Goal: Information Seeking & Learning: Learn about a topic

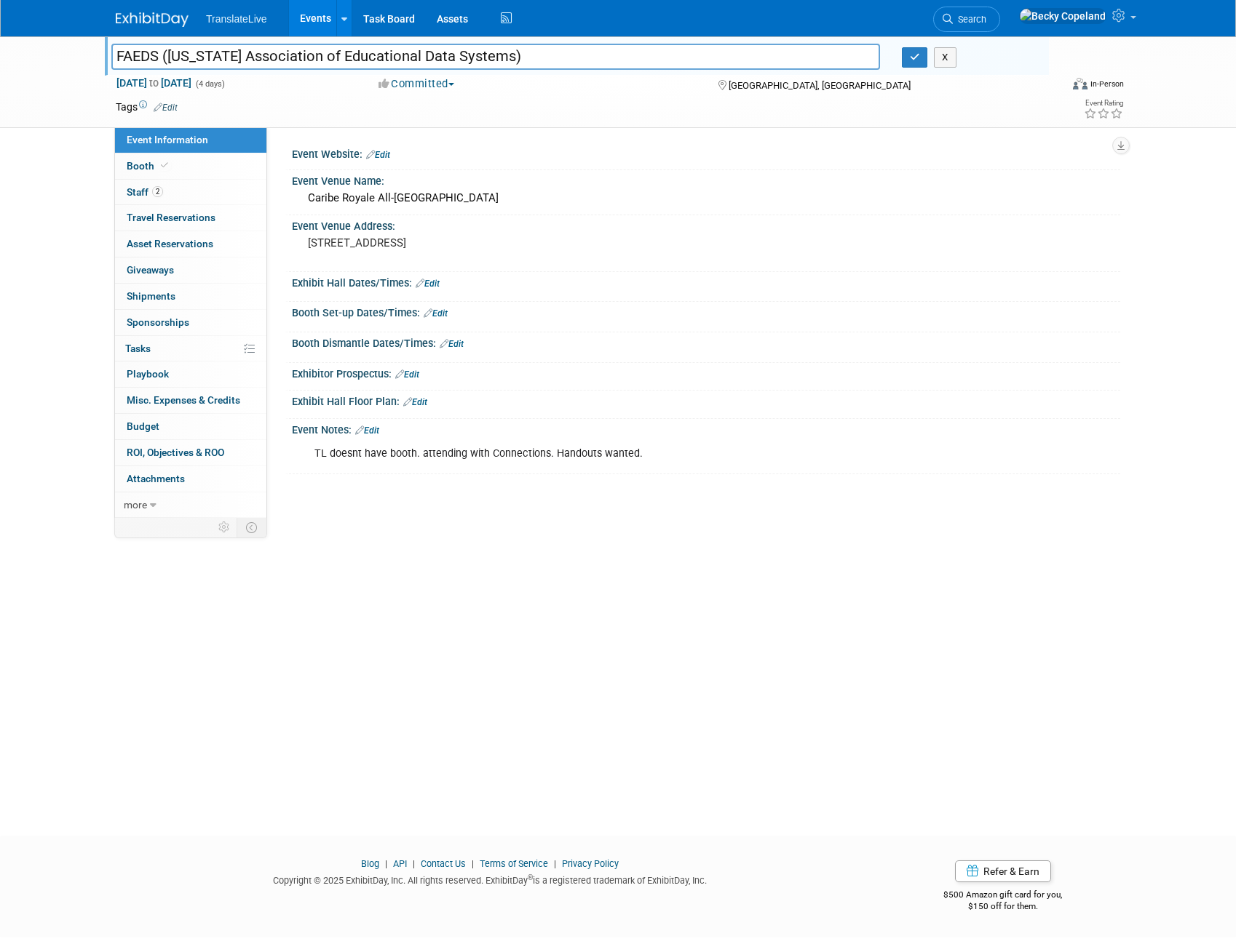
click at [150, 20] on img at bounding box center [152, 19] width 73 height 15
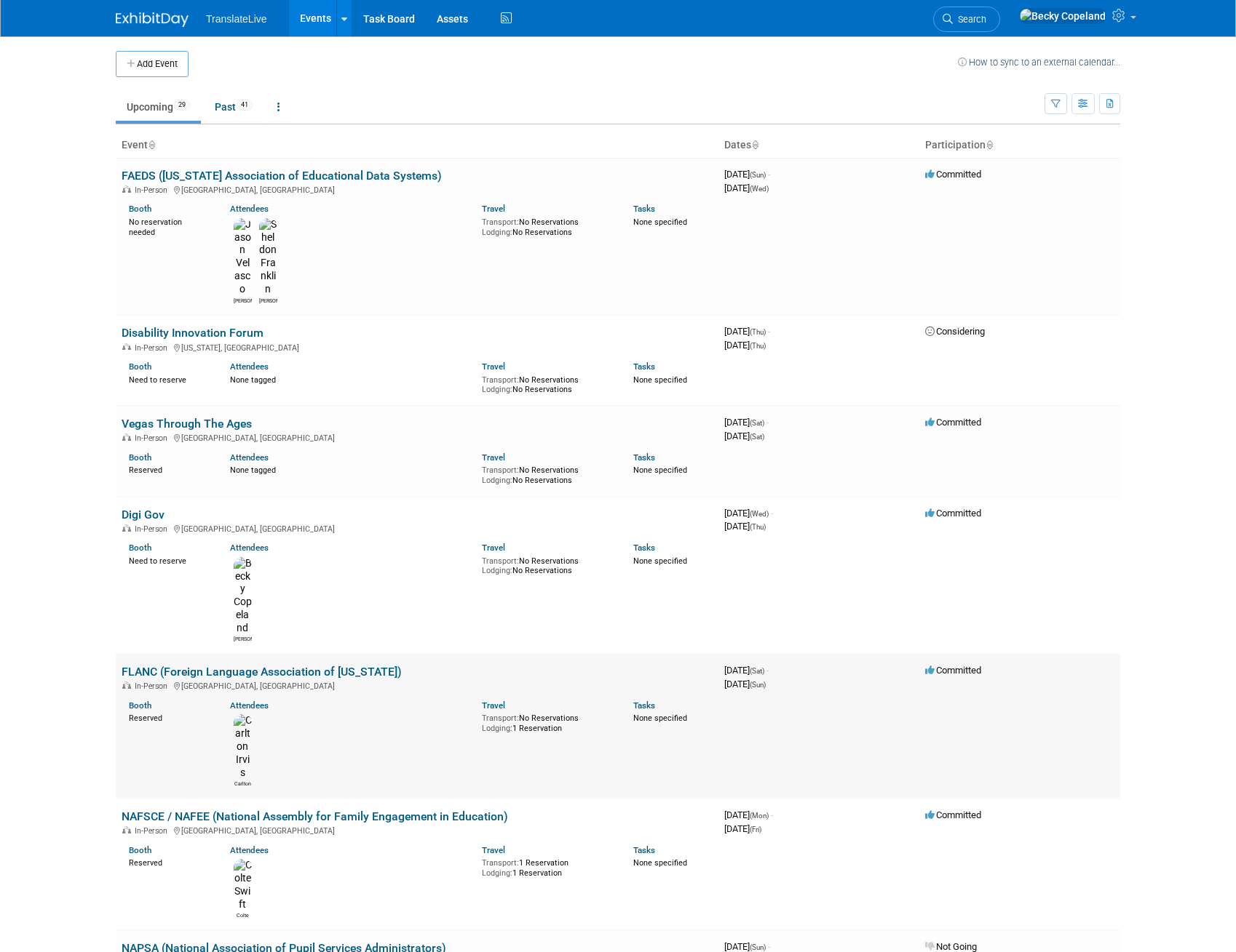
click at [186, 665] on link "FLANC (Foreign Language Association of [US_STATE])" at bounding box center [262, 672] width 280 height 14
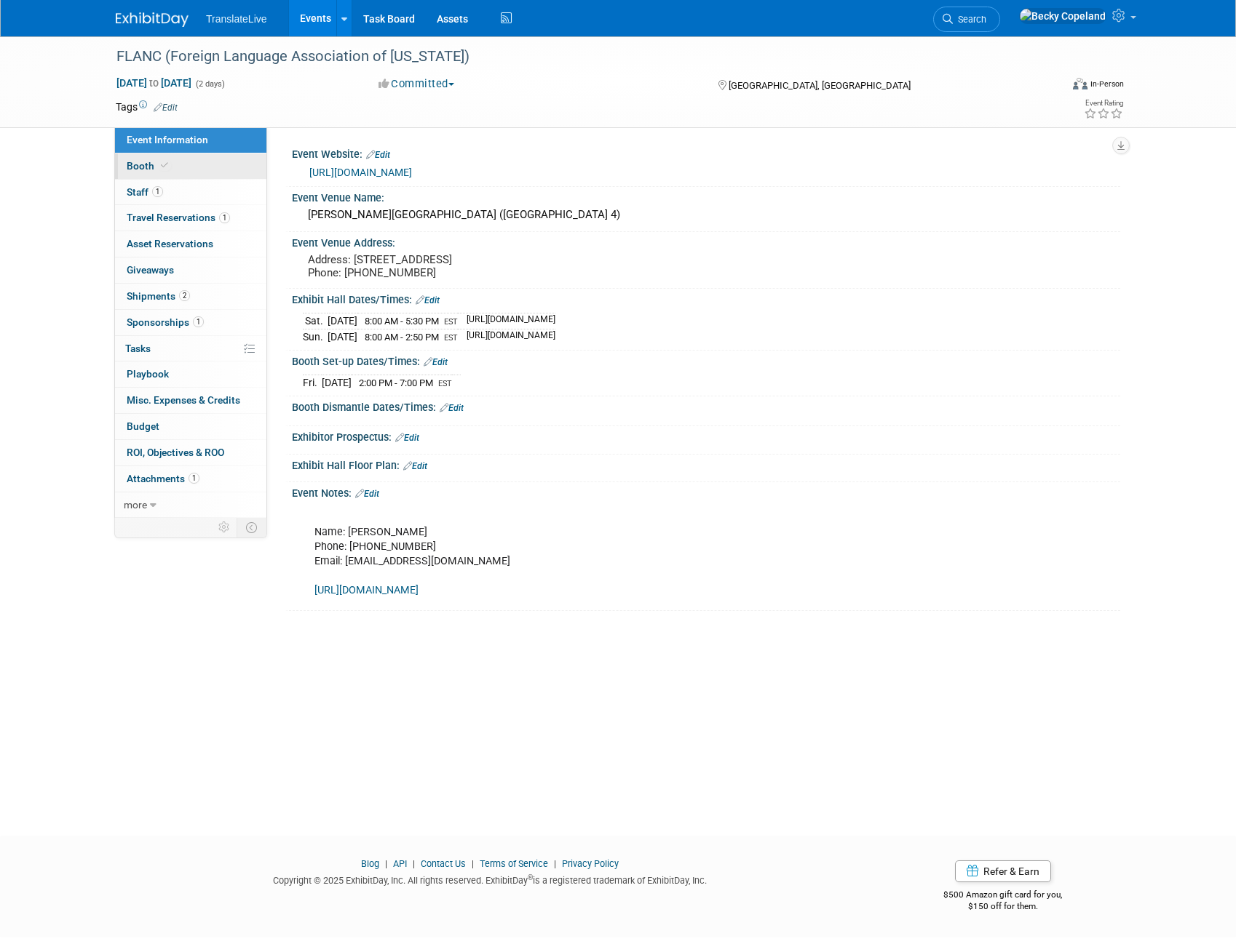
click at [140, 160] on span "Booth" at bounding box center [148, 165] width 44 height 11
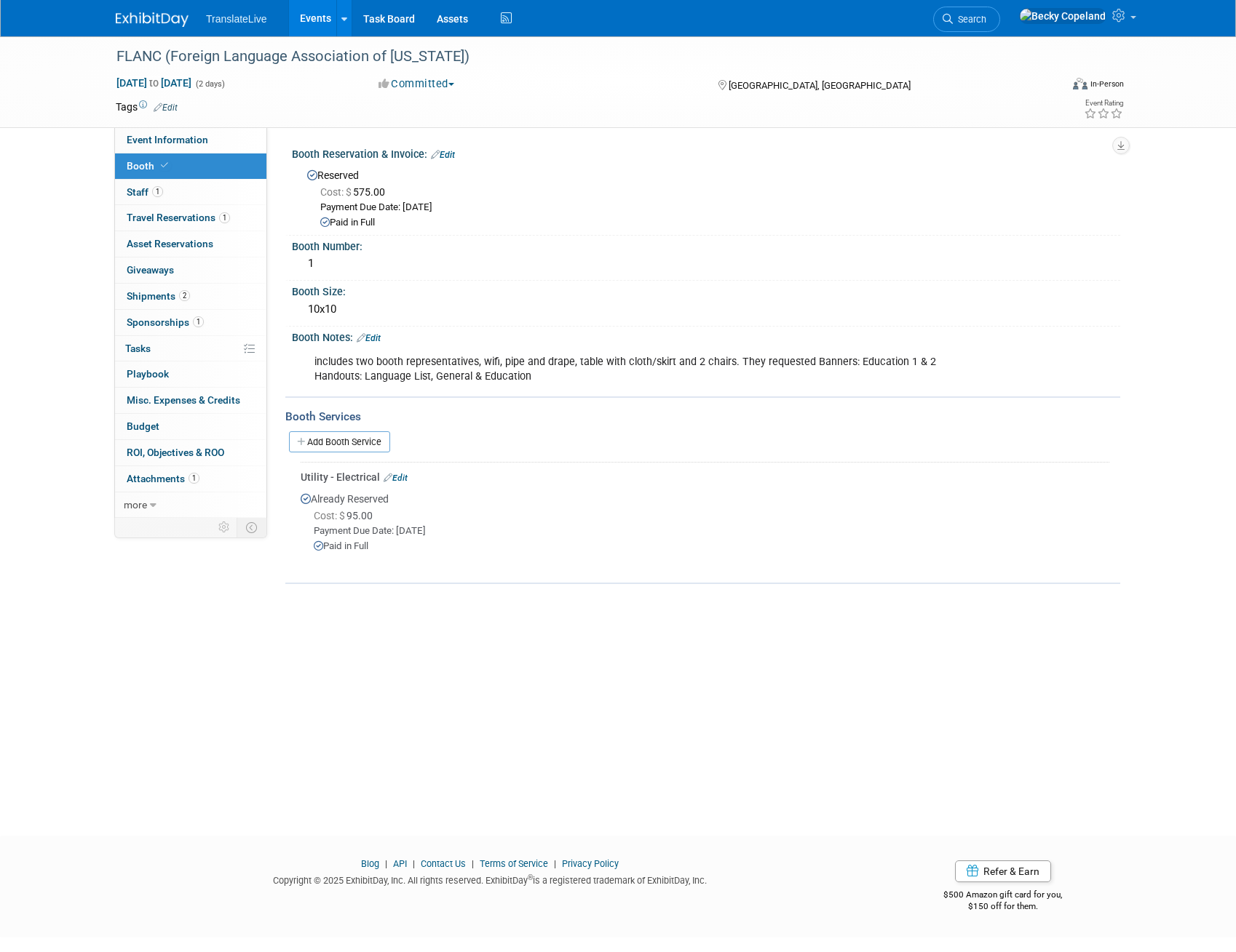
click at [317, 17] on link "Events" at bounding box center [315, 18] width 53 height 36
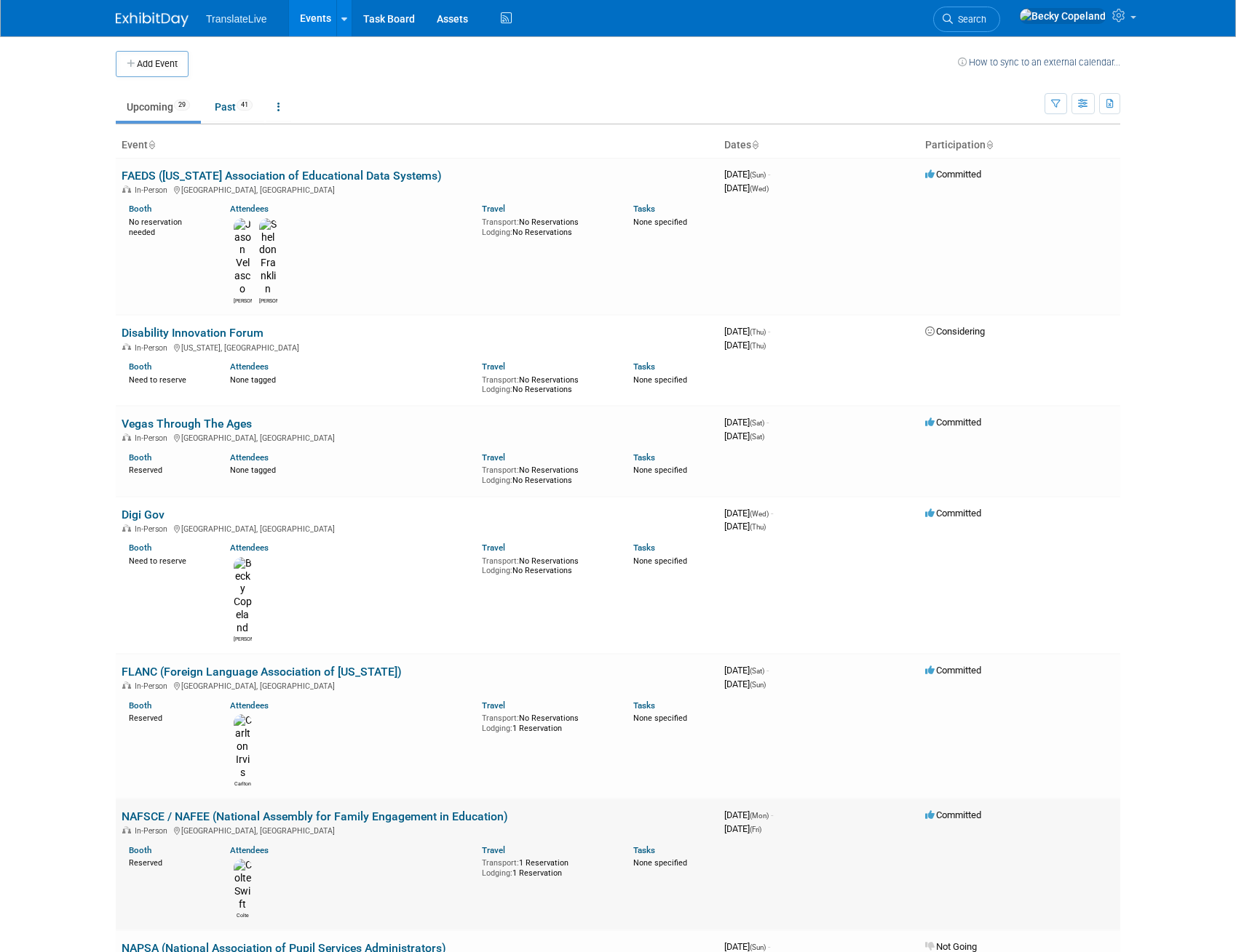
click at [184, 809] on link "NAFSCE / NAFEE (National Assembly for Family Engagement in Education)" at bounding box center [315, 816] width 387 height 14
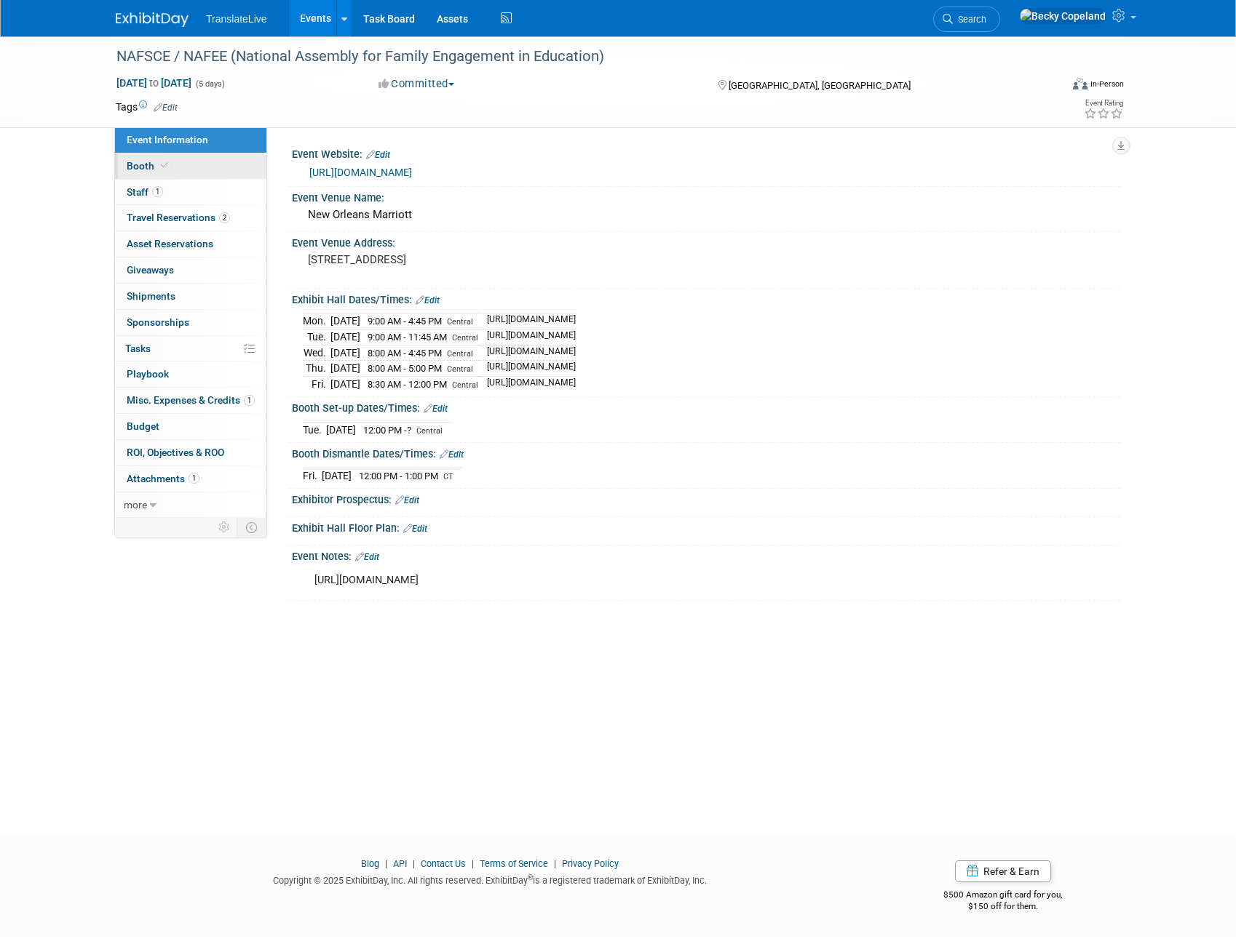
click at [135, 168] on span "Booth" at bounding box center [148, 165] width 44 height 11
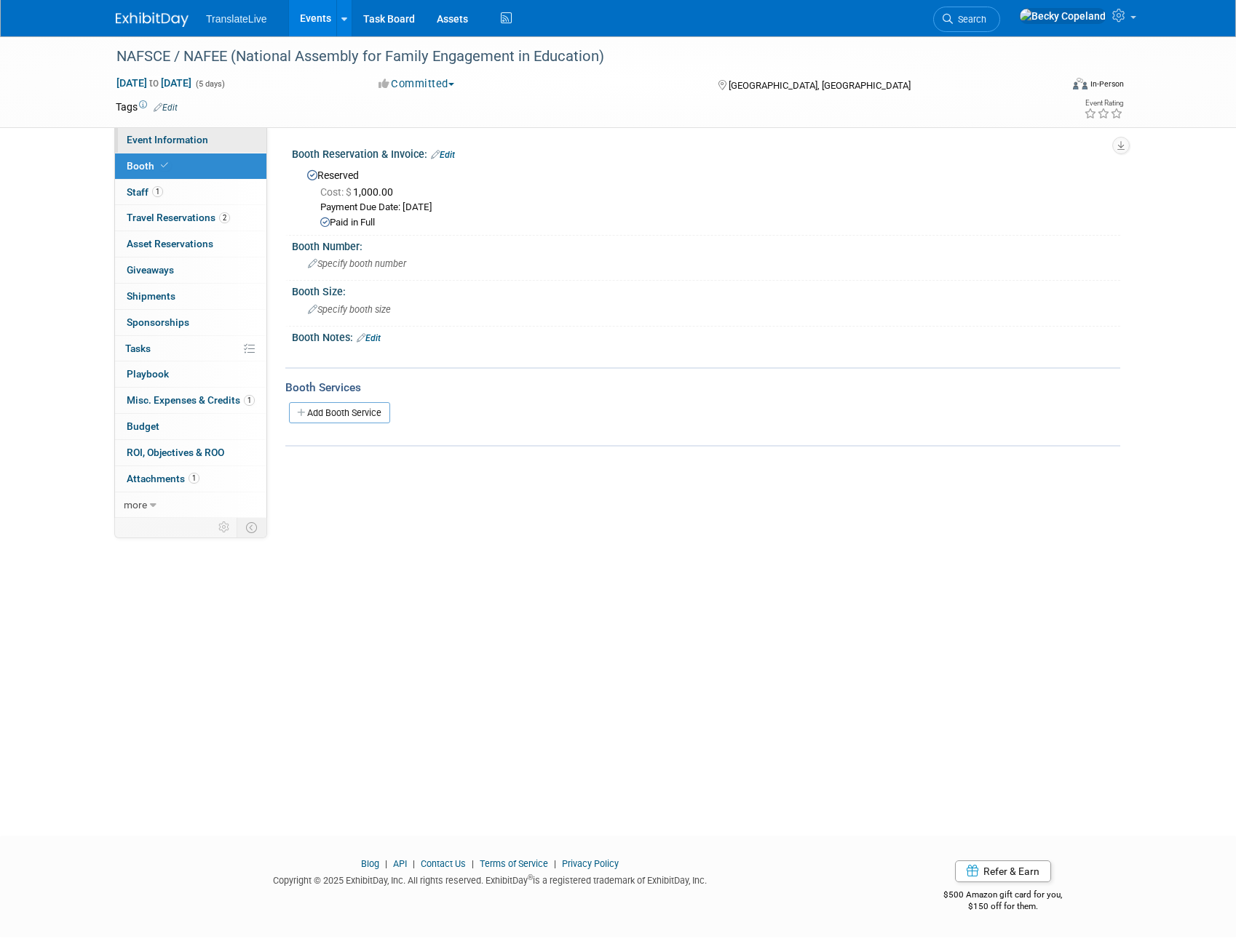
click at [142, 137] on span "Event Information" at bounding box center [167, 139] width 81 height 11
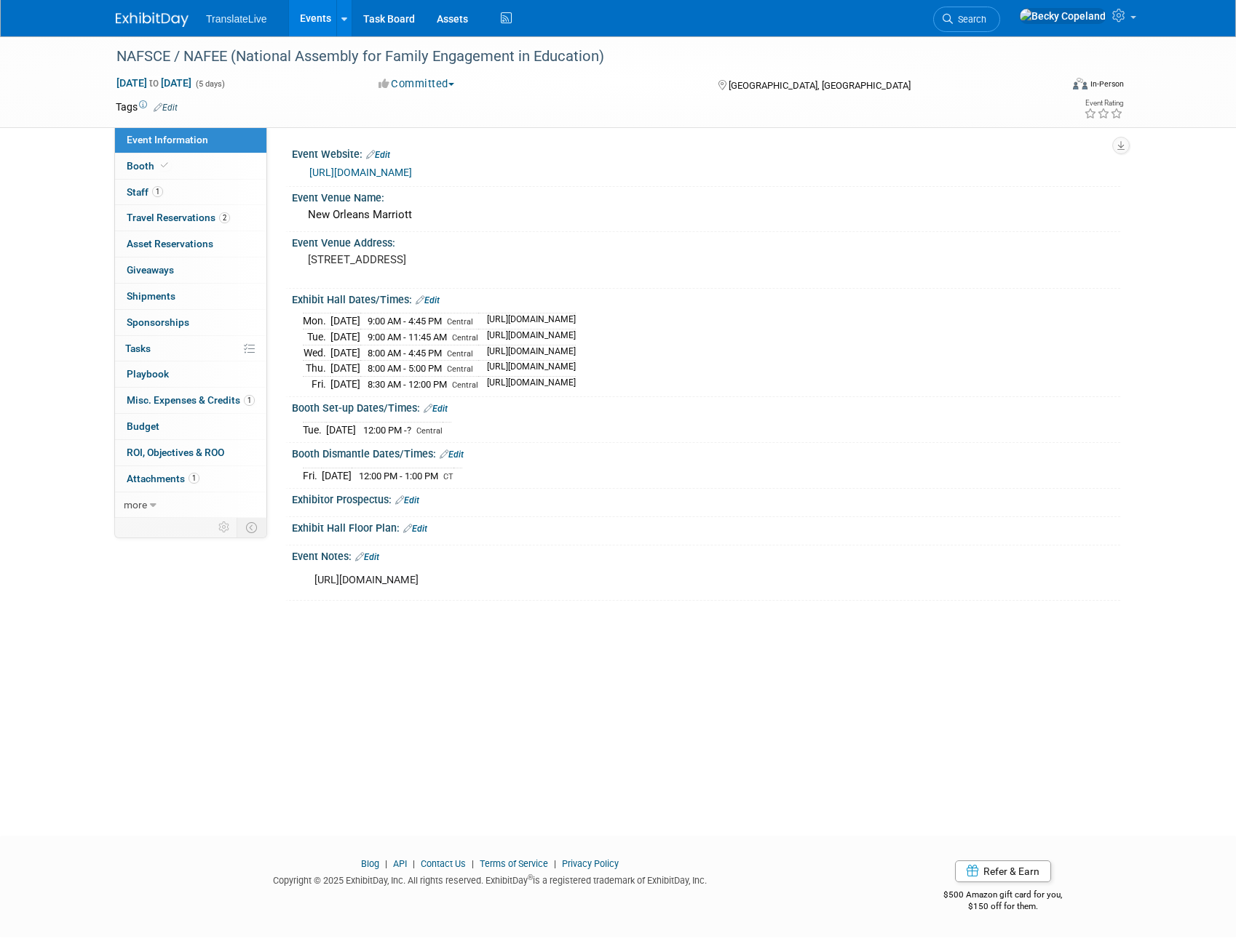
click at [317, 18] on link "Events" at bounding box center [315, 18] width 53 height 36
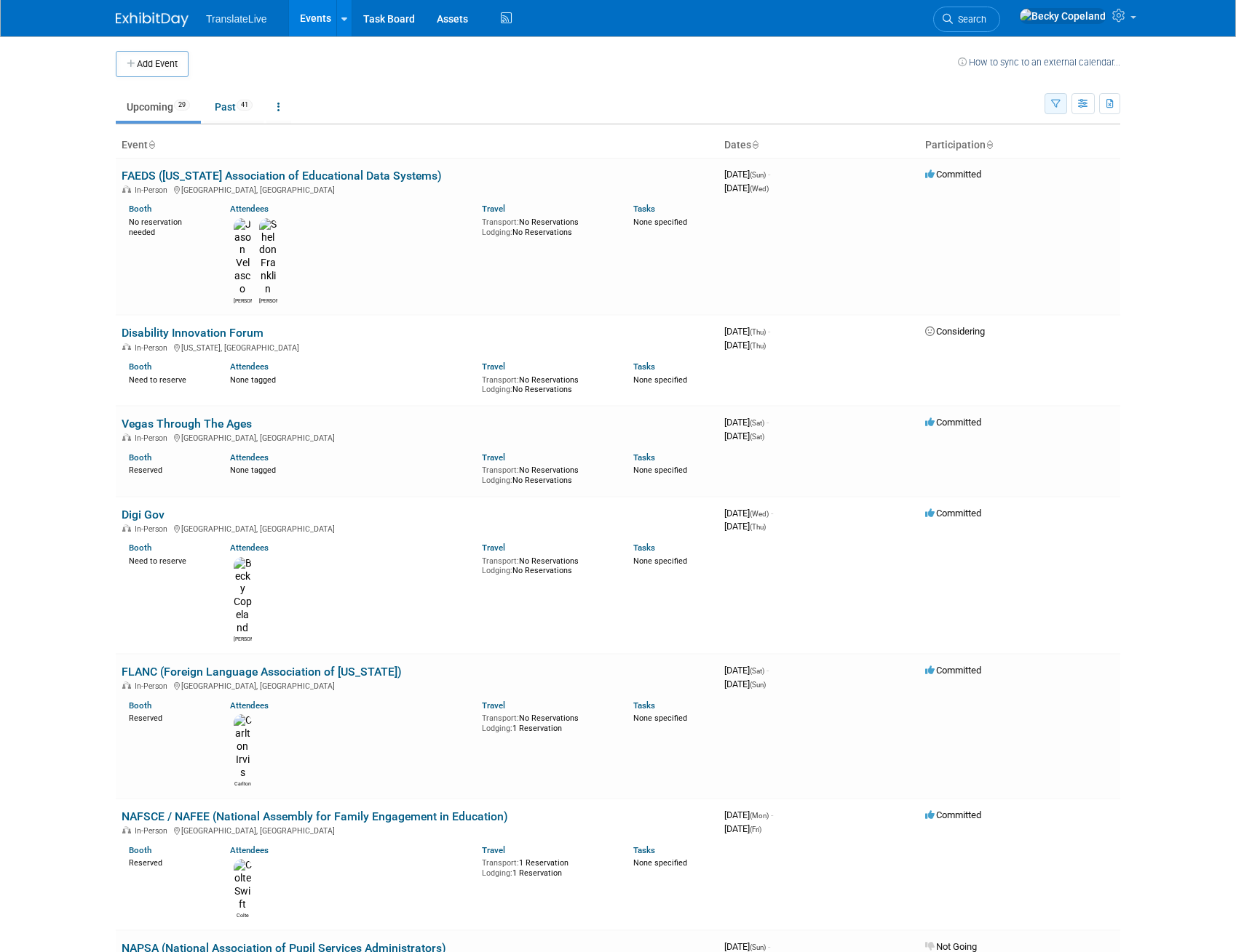
click at [1057, 106] on icon "button" at bounding box center [1055, 104] width 10 height 10
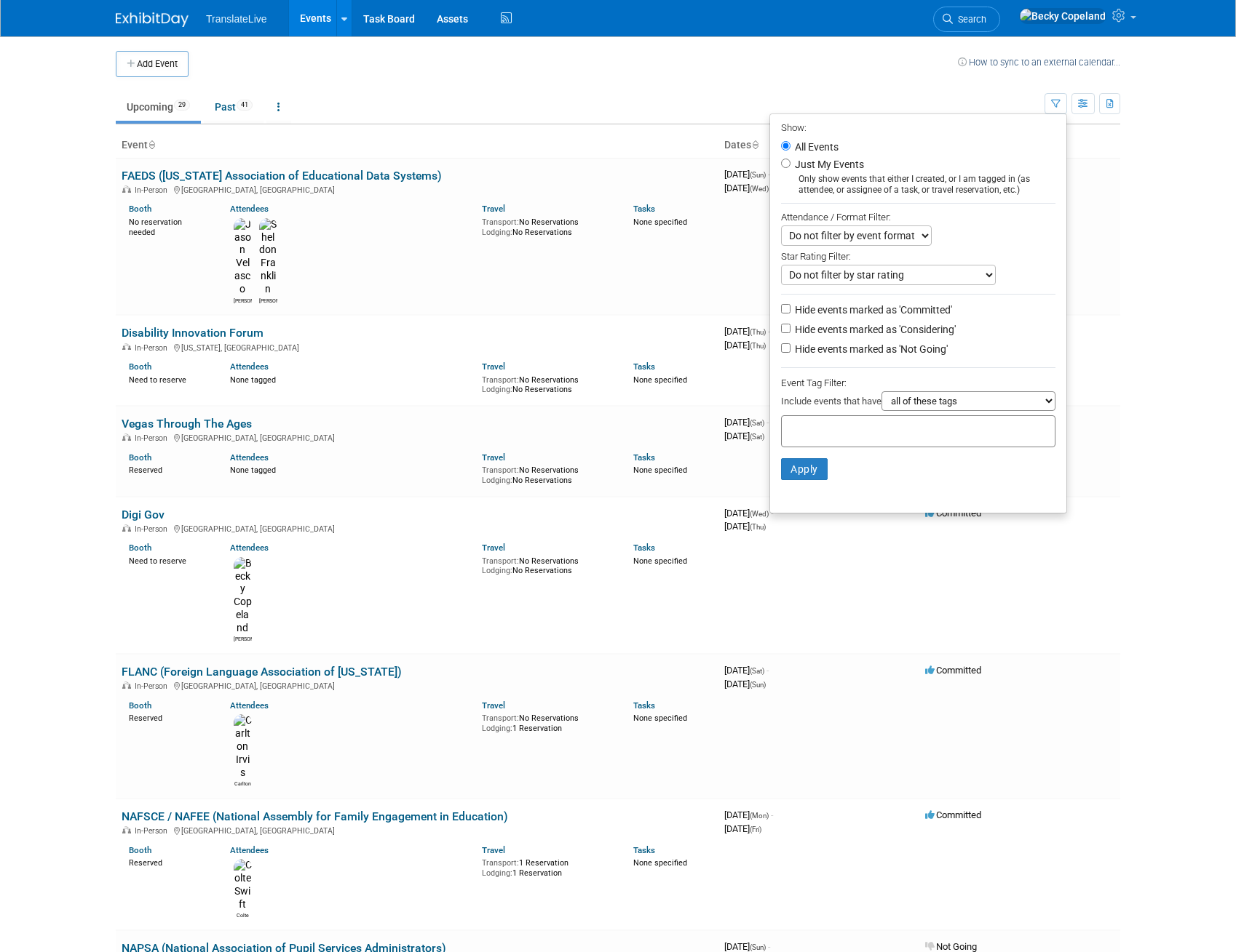
click at [1158, 253] on body "TranslateLive Events Add Event Bulk Upload Events Shareable Event Boards Recent…" at bounding box center [618, 476] width 1236 height 952
